Goal: Transaction & Acquisition: Purchase product/service

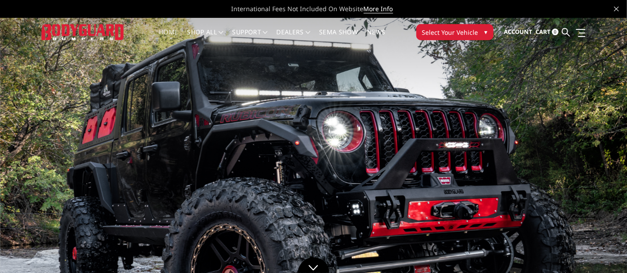
click at [168, 30] on link "Home" at bounding box center [168, 37] width 19 height 17
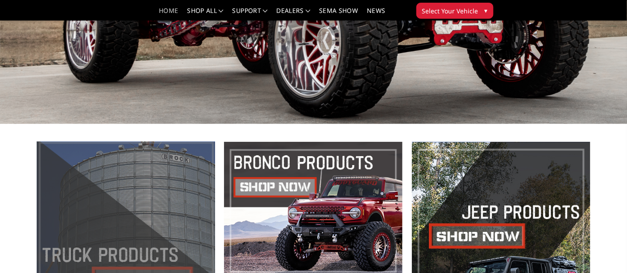
scroll to position [362, 0]
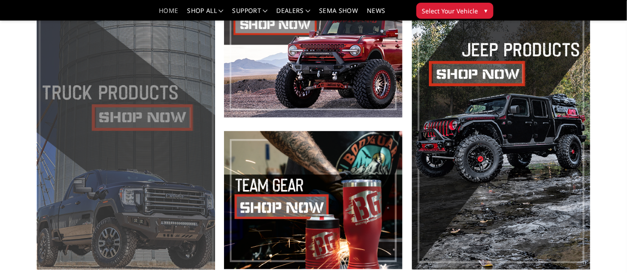
click at [151, 121] on span at bounding box center [126, 124] width 179 height 291
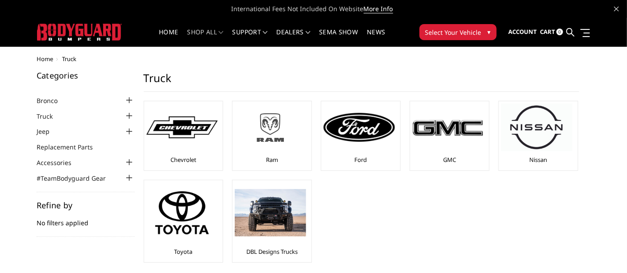
click at [271, 125] on img at bounding box center [270, 128] width 71 height 40
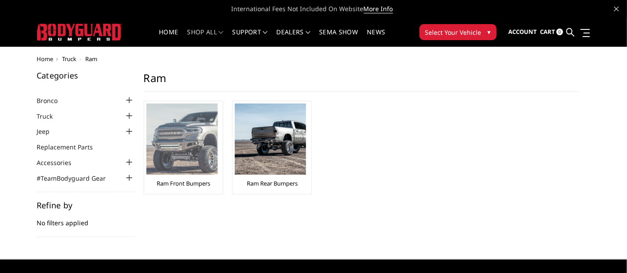
click at [183, 155] on img at bounding box center [181, 139] width 71 height 71
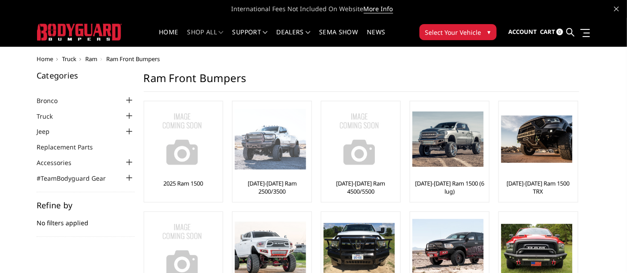
click at [270, 157] on img at bounding box center [270, 139] width 71 height 61
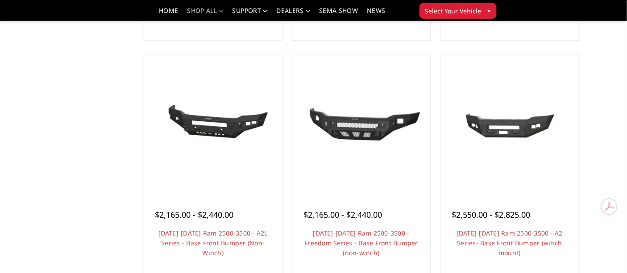
scroll to position [347, 0]
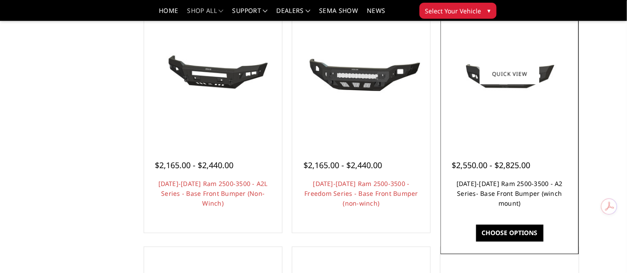
click at [503, 196] on link "2019-2025 Ram 2500-3500 - A2 Series- Base Front Bumper (winch mount)" at bounding box center [510, 193] width 106 height 28
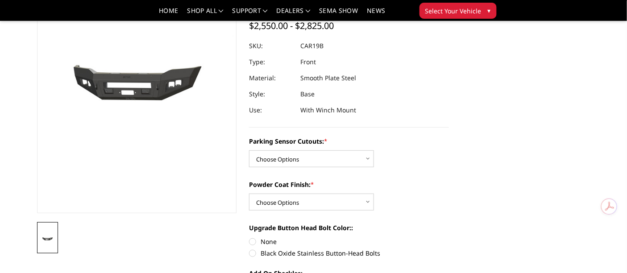
scroll to position [50, 0]
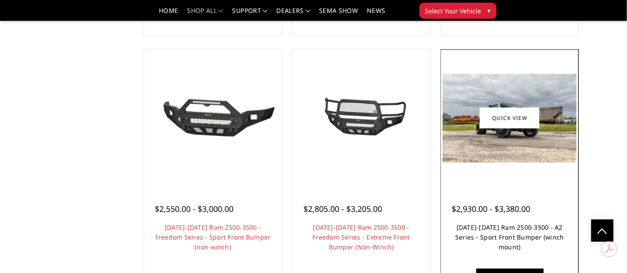
click at [495, 241] on link "[DATE]-[DATE] Ram 2500-3500 - A2 Series - Sport Front Bumper (winch mount)" at bounding box center [509, 238] width 109 height 28
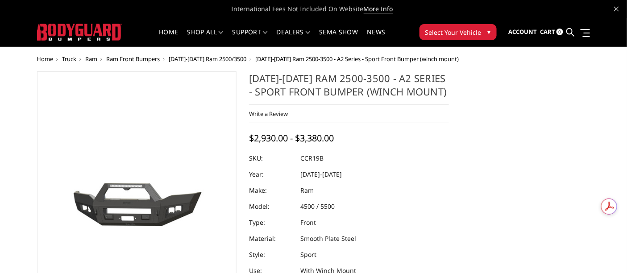
scroll to position [99, 0]
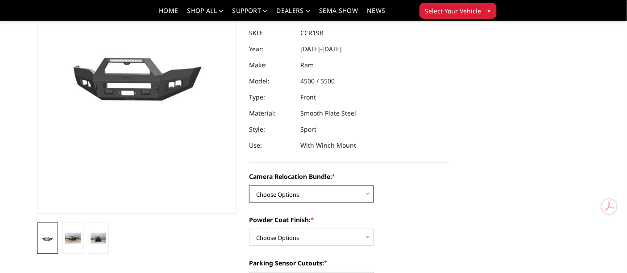
click at [291, 191] on select "Choose Options WITHOUT Camera Relocation Bundle WITH Camera Relocation Bundle" at bounding box center [311, 194] width 125 height 17
select select "2602"
click at [249, 186] on select "Choose Options WITHOUT Camera Relocation Bundle WITH Camera Relocation Bundle" at bounding box center [311, 194] width 125 height 17
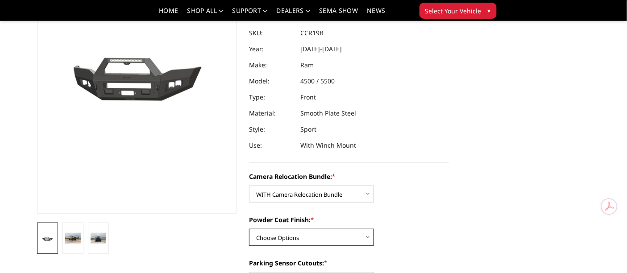
click at [299, 237] on select "Choose Options Textured Black Powder Coat Bare Metal" at bounding box center [311, 237] width 125 height 17
select select "2600"
click at [249, 229] on select "Choose Options Textured Black Powder Coat Bare Metal" at bounding box center [311, 237] width 125 height 17
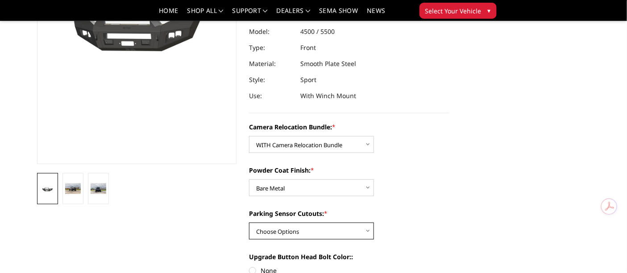
click at [289, 234] on select "Choose Options Yes - With Parking Sensor Cutouts No - Without Parking Sensor Cu…" at bounding box center [311, 231] width 125 height 17
select select "2599"
click at [249, 223] on select "Choose Options Yes - With Parking Sensor Cutouts No - Without Parking Sensor Cu…" at bounding box center [311, 231] width 125 height 17
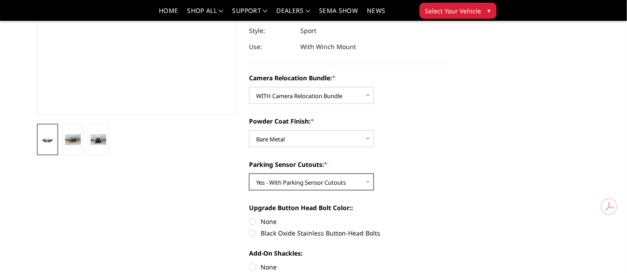
scroll to position [198, 0]
click at [252, 221] on label "None" at bounding box center [349, 220] width 200 height 9
click at [250, 217] on input "None" at bounding box center [249, 216] width 0 height 0
radio input "true"
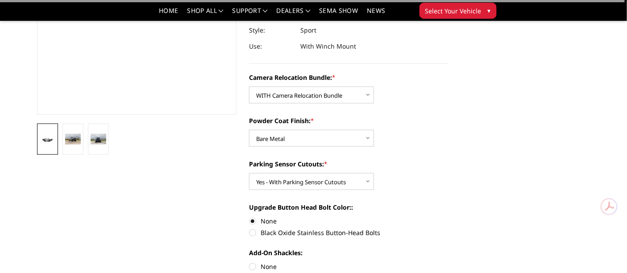
scroll to position [248, 0]
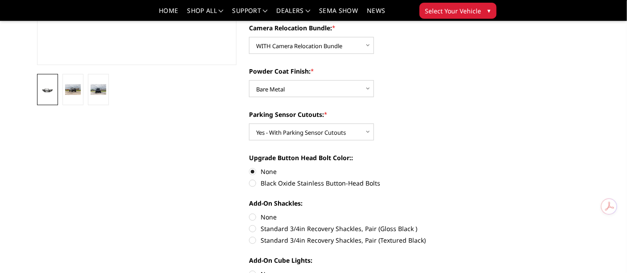
click at [253, 228] on label "Standard 3/4in Recovery Shackles, Pair (Gloss Black )" at bounding box center [349, 228] width 200 height 9
click at [449, 213] on input "Standard 3/4in Recovery Shackles, Pair (Gloss Black )" at bounding box center [449, 212] width 0 height 0
radio input "true"
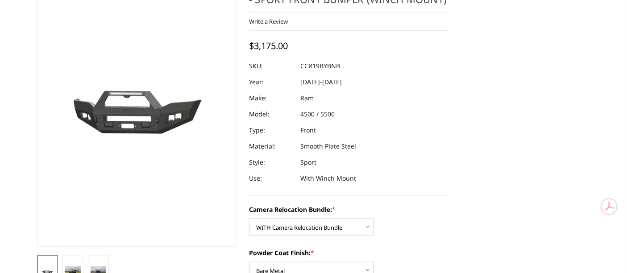
scroll to position [0, 0]
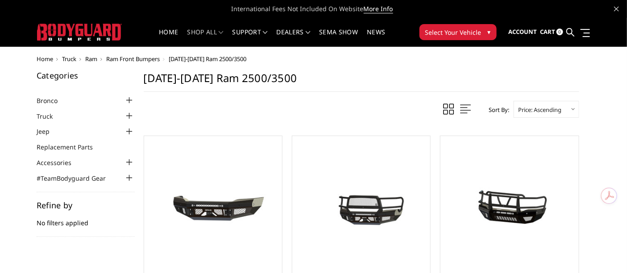
click at [92, 58] on span "Ram" at bounding box center [92, 59] width 12 height 8
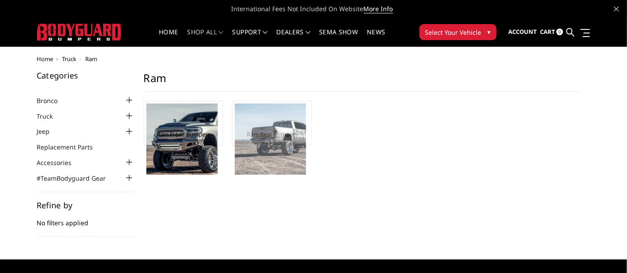
click at [280, 141] on img at bounding box center [270, 139] width 71 height 71
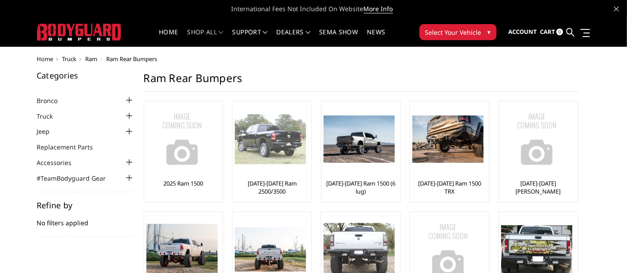
click at [279, 154] on img at bounding box center [270, 139] width 71 height 50
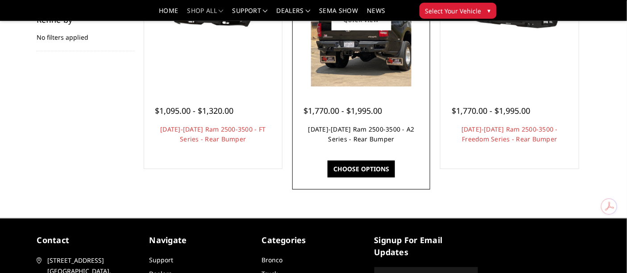
scroll to position [149, 0]
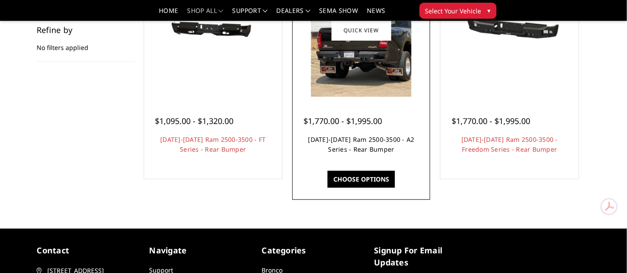
click at [361, 154] on link "[DATE]-[DATE] Ram 2500-3500 - A2 Series - Rear Bumper" at bounding box center [361, 144] width 106 height 18
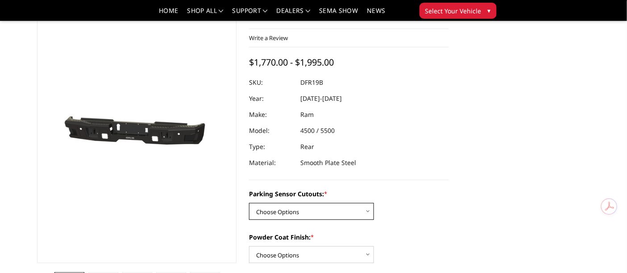
scroll to position [99, 0]
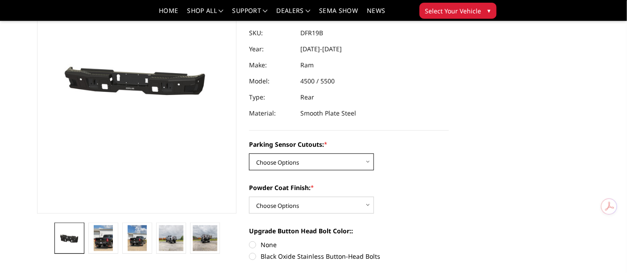
click at [307, 211] on div "Parking Sensor Cutouts: * Choose Options No - Without Parking Sensor Cutouts Ye…" at bounding box center [349, 251] width 200 height 222
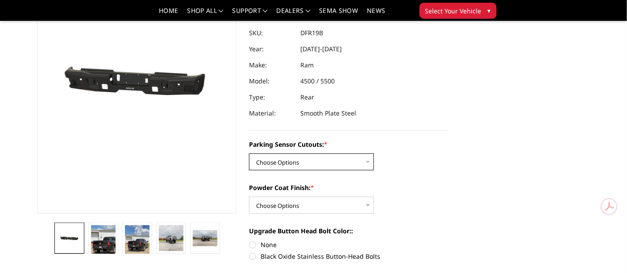
click at [309, 157] on select "Choose Options No - Without Parking Sensor Cutouts Yes - With Parking Sensor Cu…" at bounding box center [311, 162] width 125 height 17
select select "2165"
click at [249, 154] on select "Choose Options No - Without Parking Sensor Cutouts Yes - With Parking Sensor Cu…" at bounding box center [311, 162] width 125 height 17
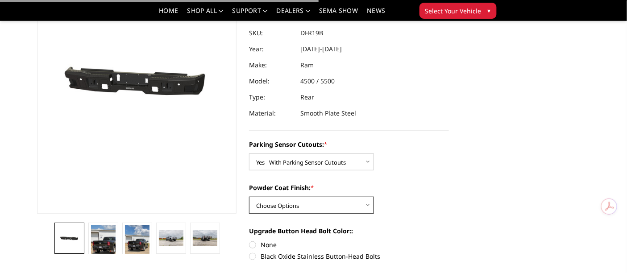
click at [289, 200] on select "Choose Options Bare Metal Textured Black Powder Coat" at bounding box center [311, 205] width 125 height 17
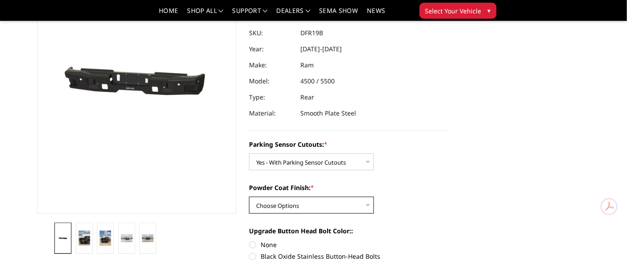
select select "2166"
click at [249, 197] on select "Choose Options Bare Metal Textured Black Powder Coat" at bounding box center [311, 205] width 125 height 17
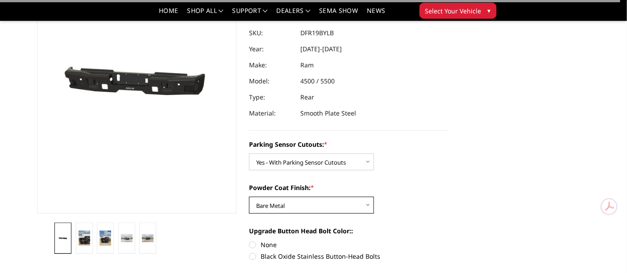
scroll to position [149, 0]
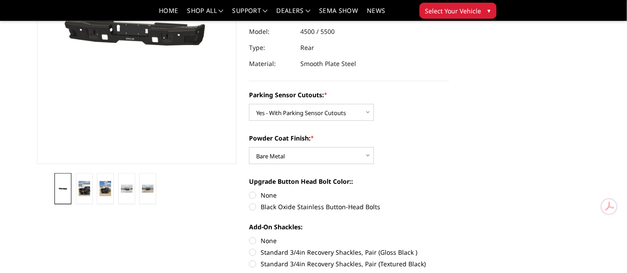
click at [254, 194] on label "None" at bounding box center [349, 195] width 200 height 9
click at [250, 191] on input "None" at bounding box center [249, 191] width 0 height 0
radio input "true"
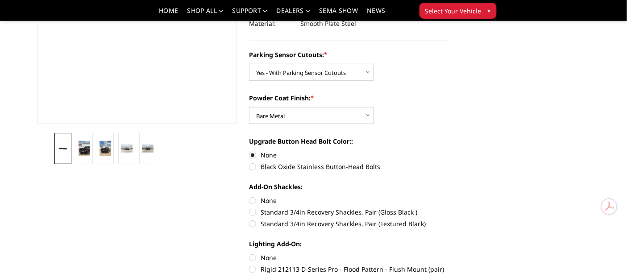
scroll to position [198, 0]
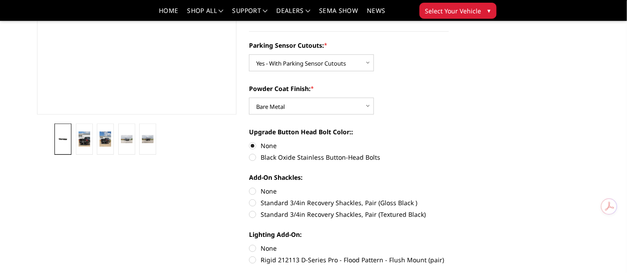
click at [253, 203] on label "Standard 3/4in Recovery Shackles, Pair (Gloss Black )" at bounding box center [349, 202] width 200 height 9
click at [449, 187] on input "Standard 3/4in Recovery Shackles, Pair (Gloss Black )" at bounding box center [449, 187] width 0 height 0
radio input "true"
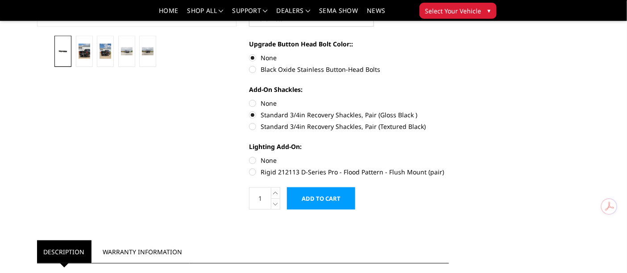
scroll to position [297, 0]
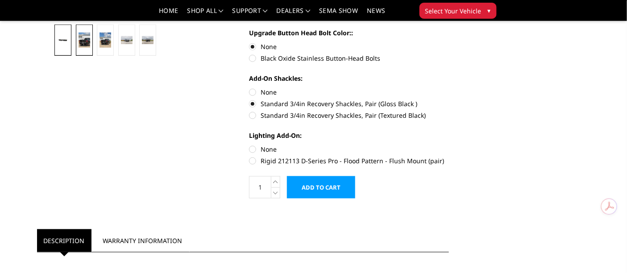
click at [86, 46] on img at bounding box center [85, 40] width 12 height 15
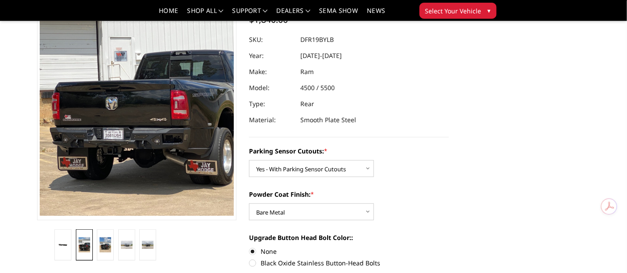
scroll to position [50, 0]
